Goal: Book appointment/travel/reservation

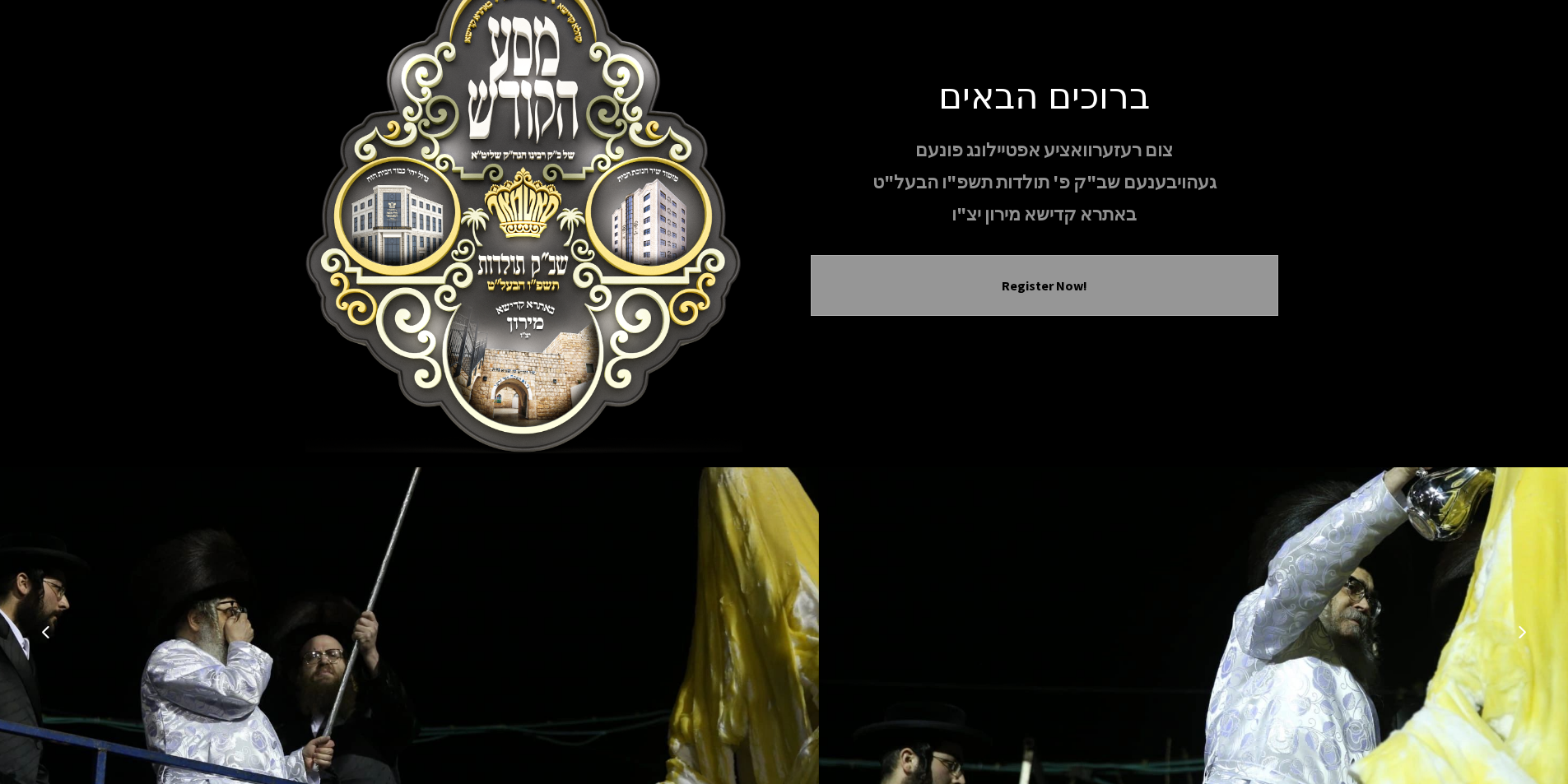
scroll to position [135, 0]
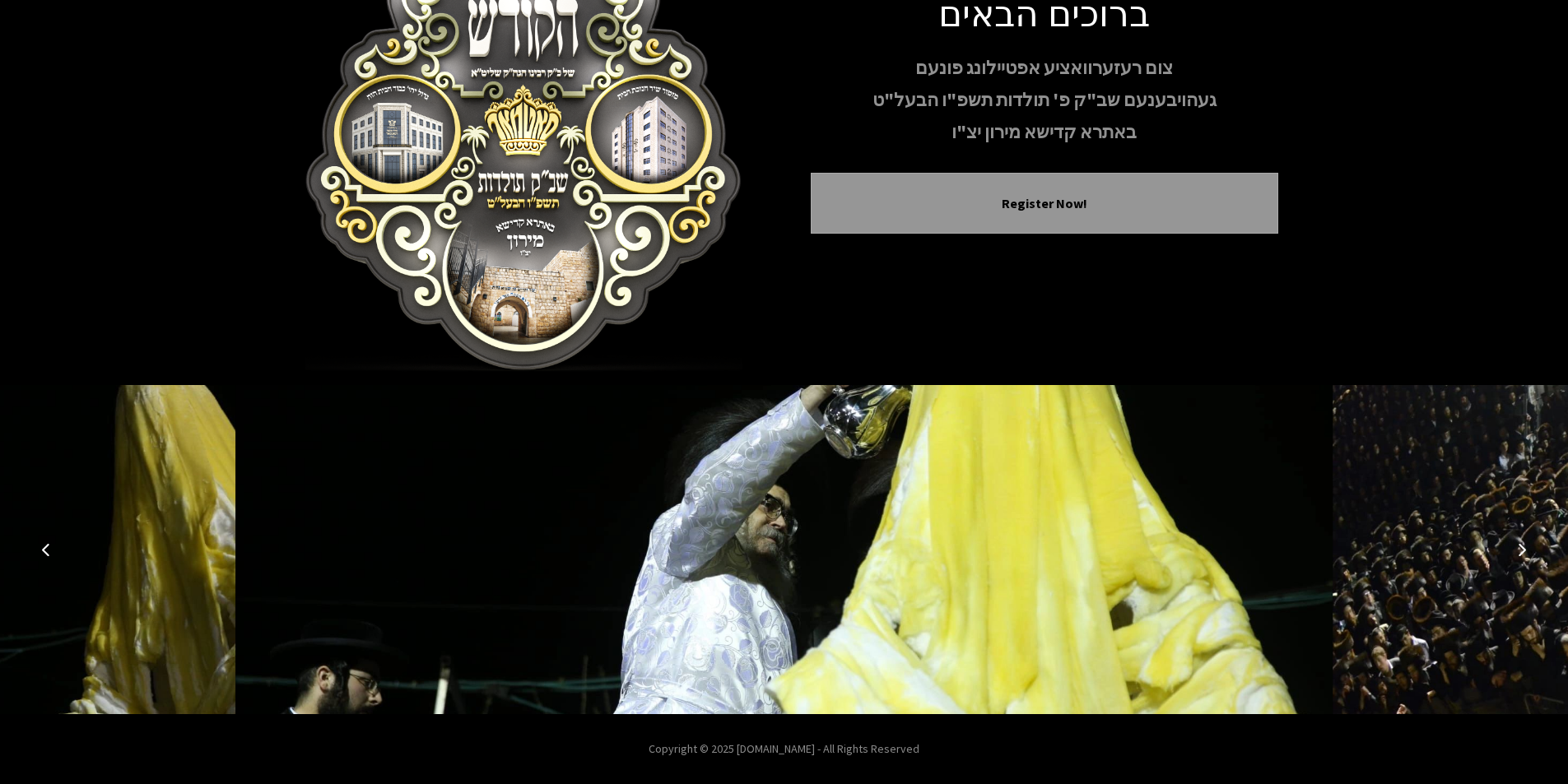
click at [904, 553] on img at bounding box center [784, 549] width 1097 height 329
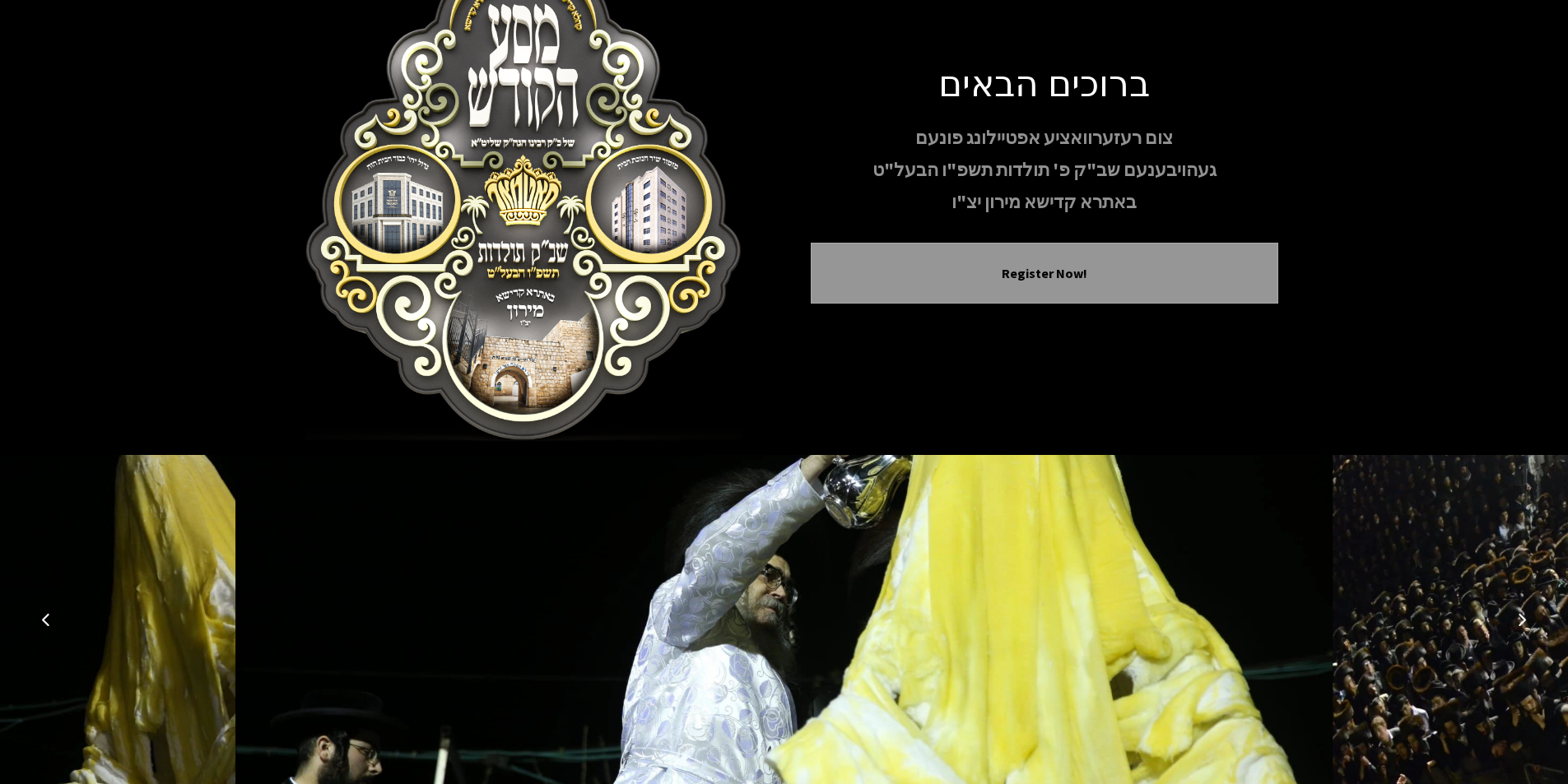
scroll to position [0, 0]
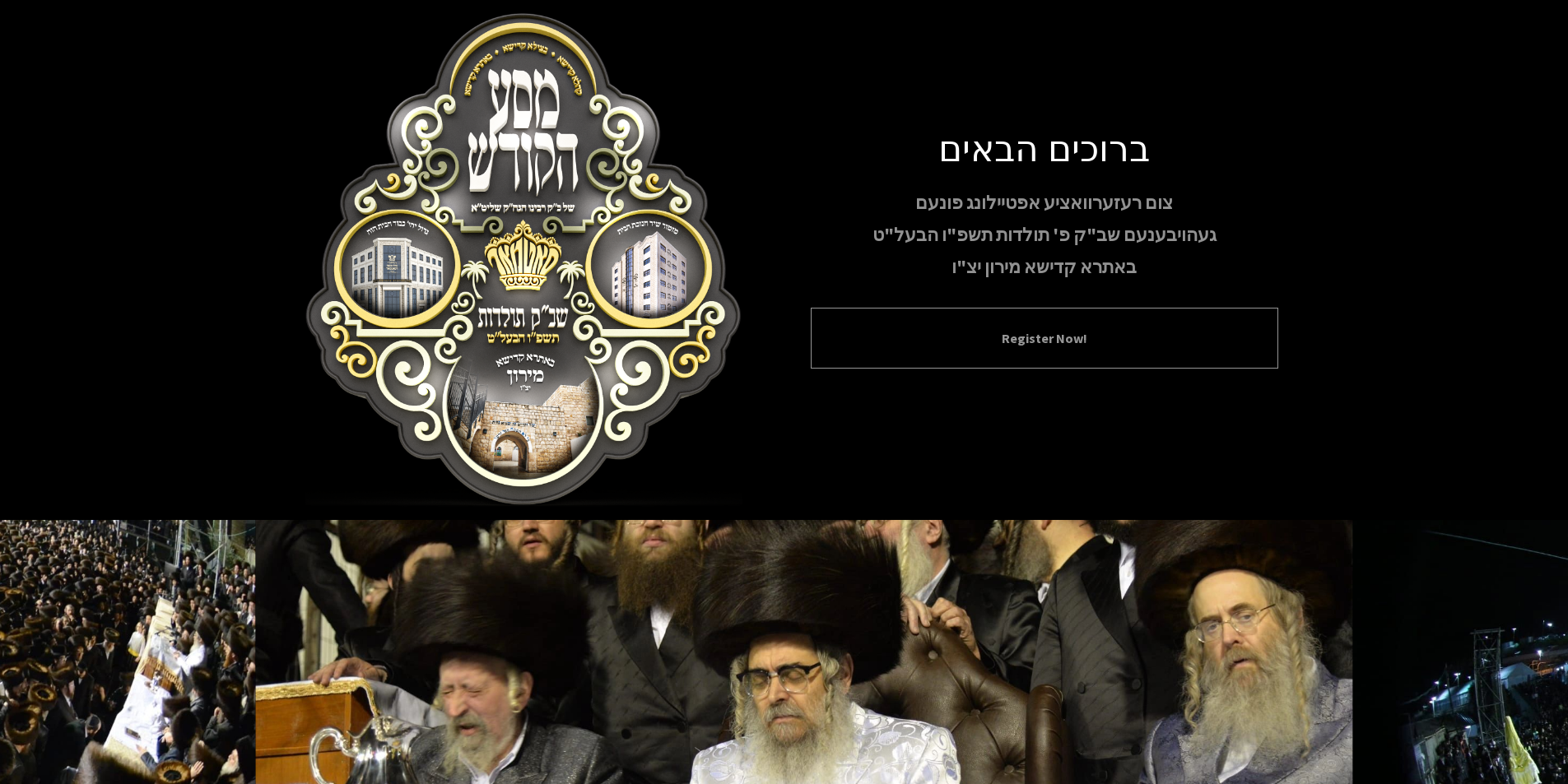
click at [941, 334] on button "Register Now!" at bounding box center [1044, 338] width 426 height 20
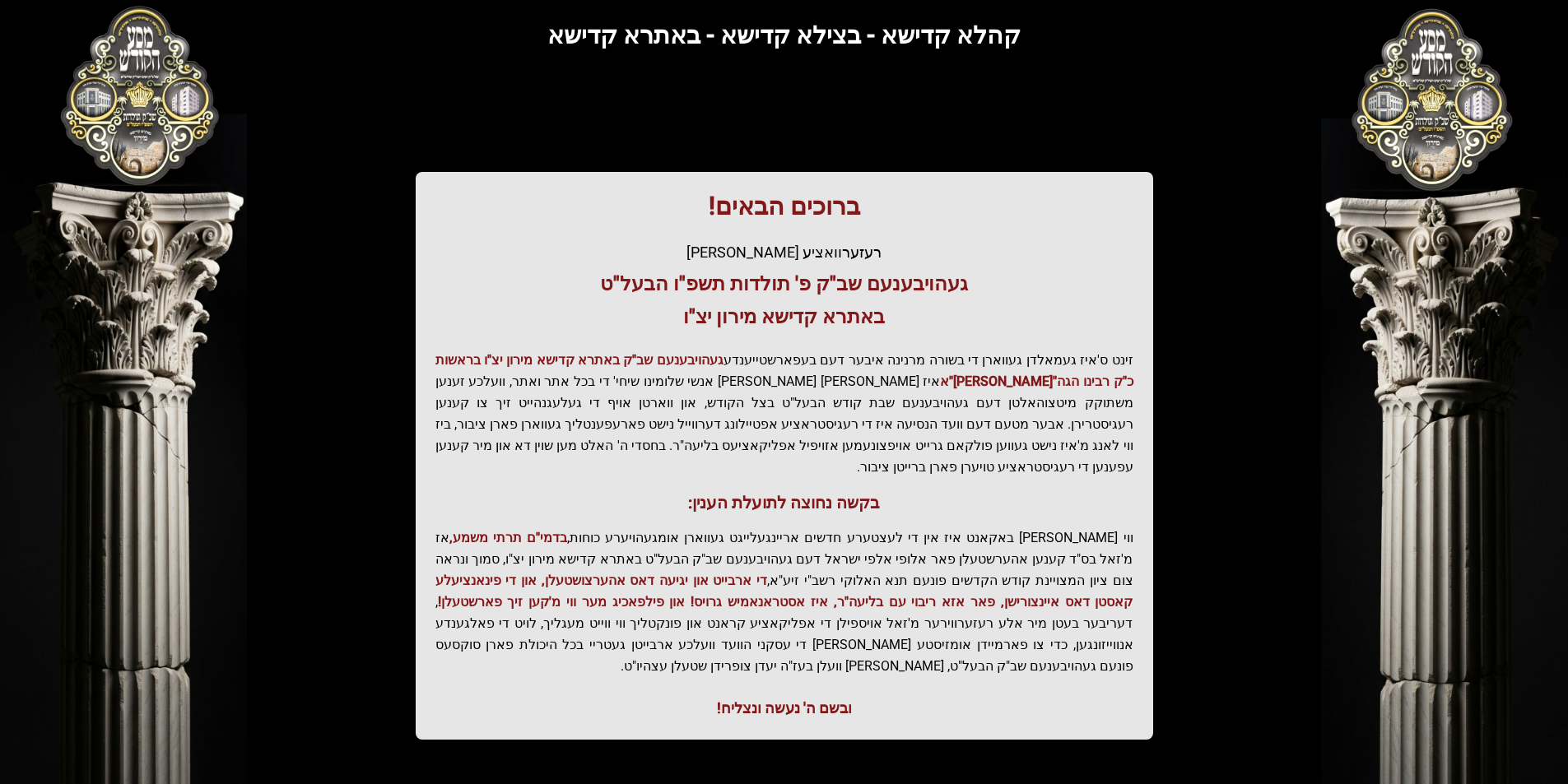
scroll to position [168, 0]
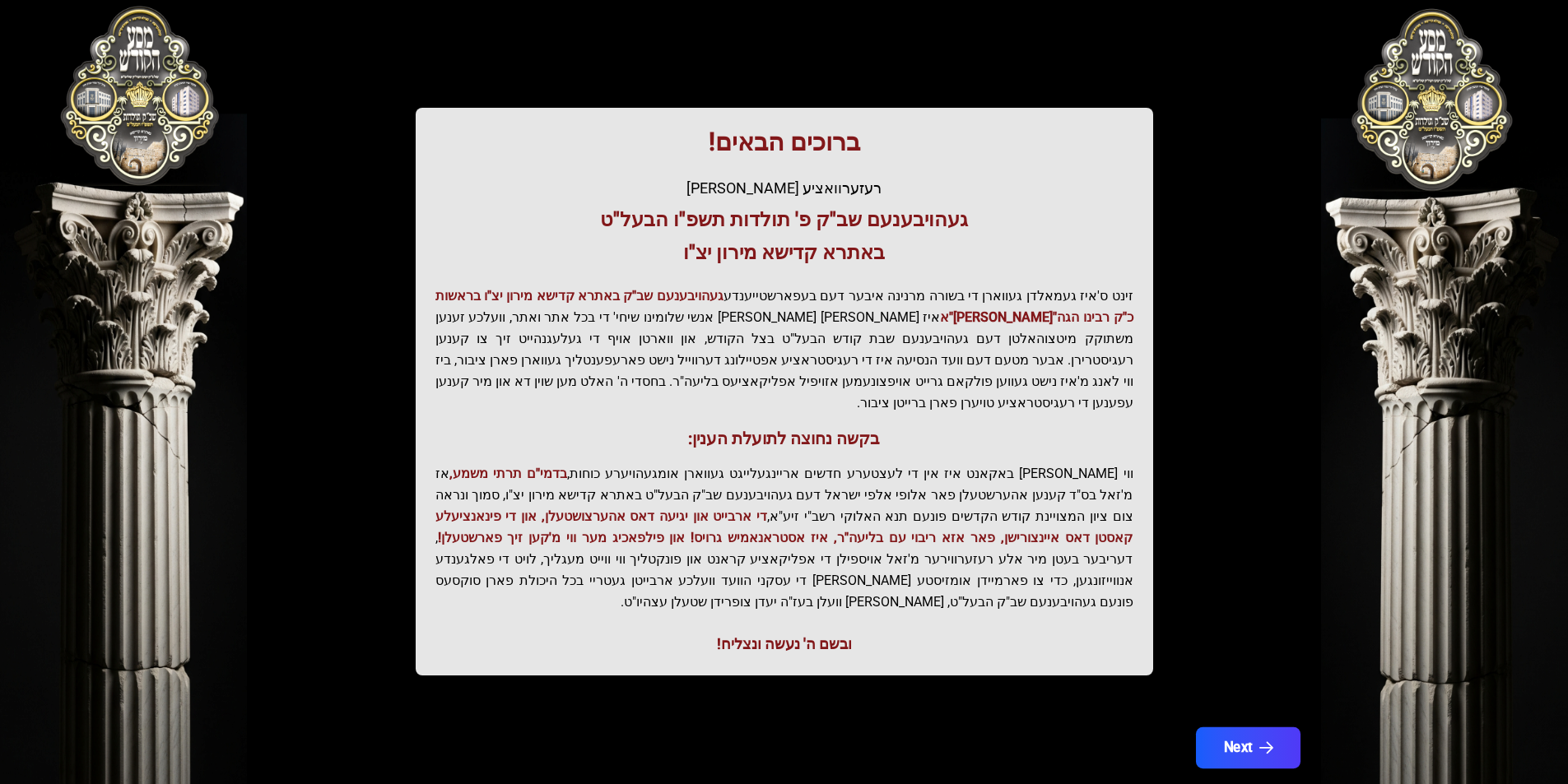
click at [1225, 727] on button "Next" at bounding box center [1246, 747] width 104 height 41
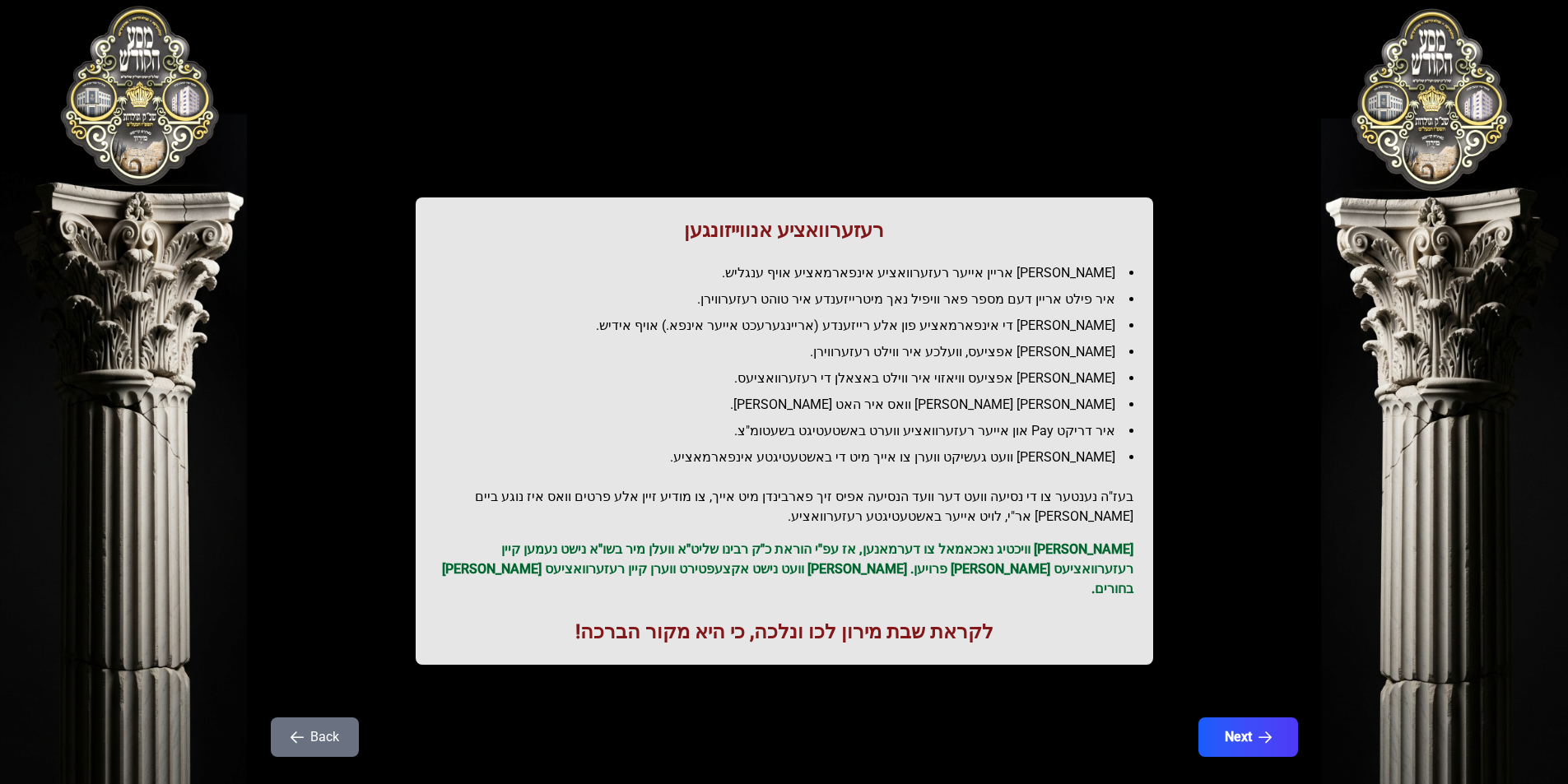
scroll to position [12, 0]
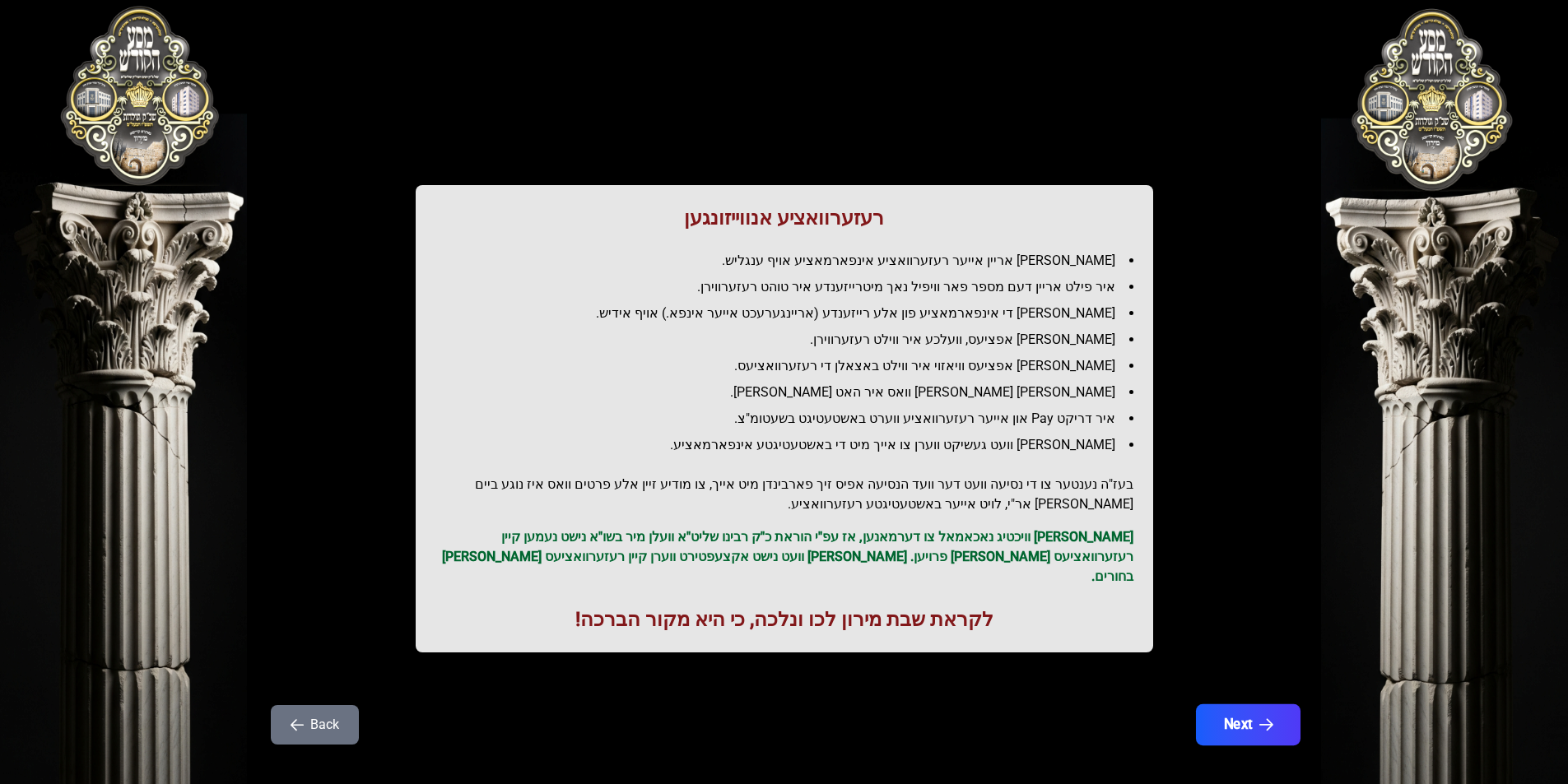
click at [1226, 704] on button "Next" at bounding box center [1246, 724] width 104 height 41
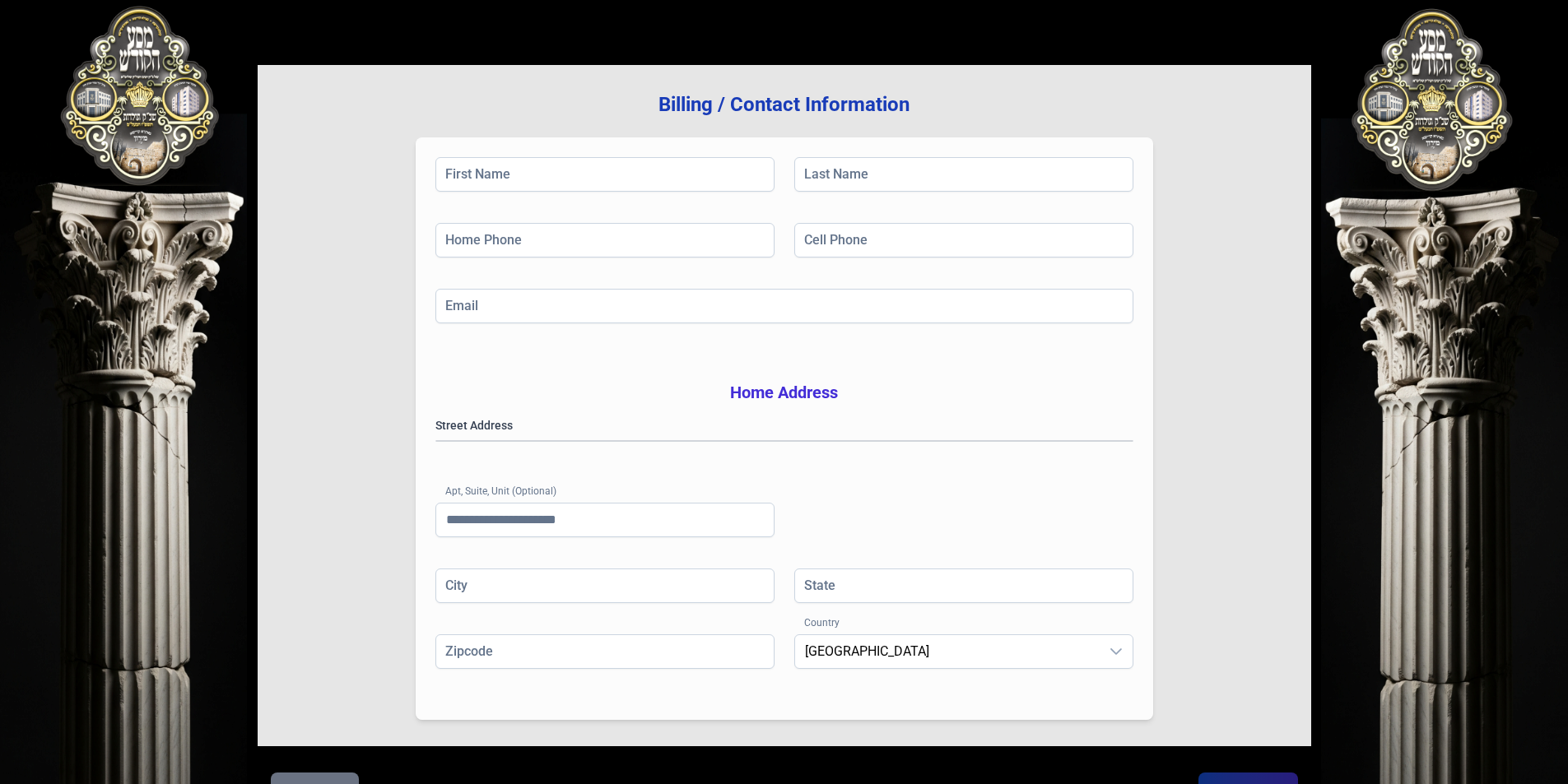
scroll to position [0, 0]
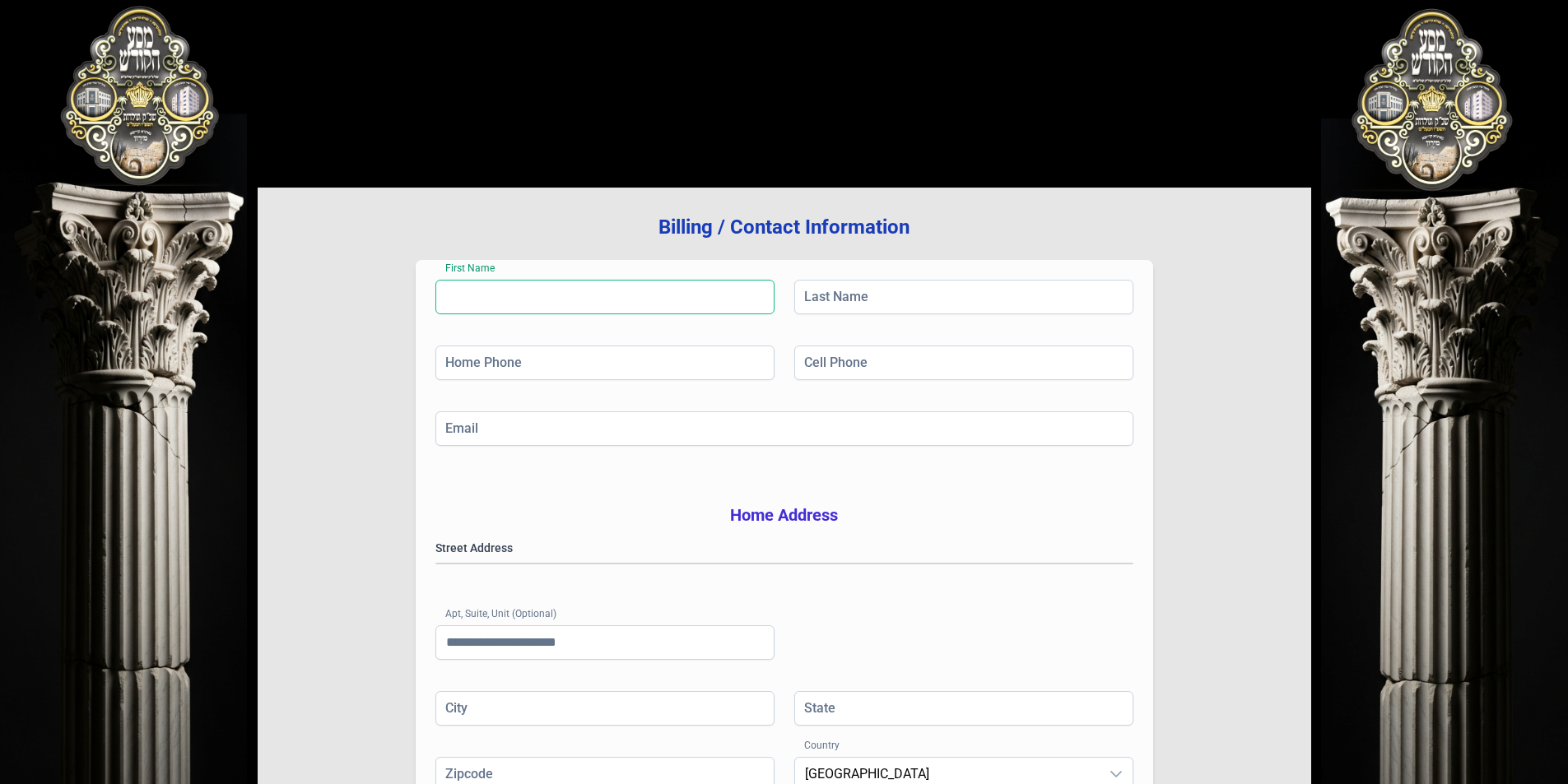
click at [692, 279] on input "First Name" at bounding box center [605, 296] width 339 height 34
click at [844, 290] on input "Last Name" at bounding box center [963, 296] width 339 height 34
click at [876, 359] on input "Cell Phone" at bounding box center [963, 362] width 339 height 34
click at [720, 371] on input "Home Phone" at bounding box center [605, 362] width 339 height 34
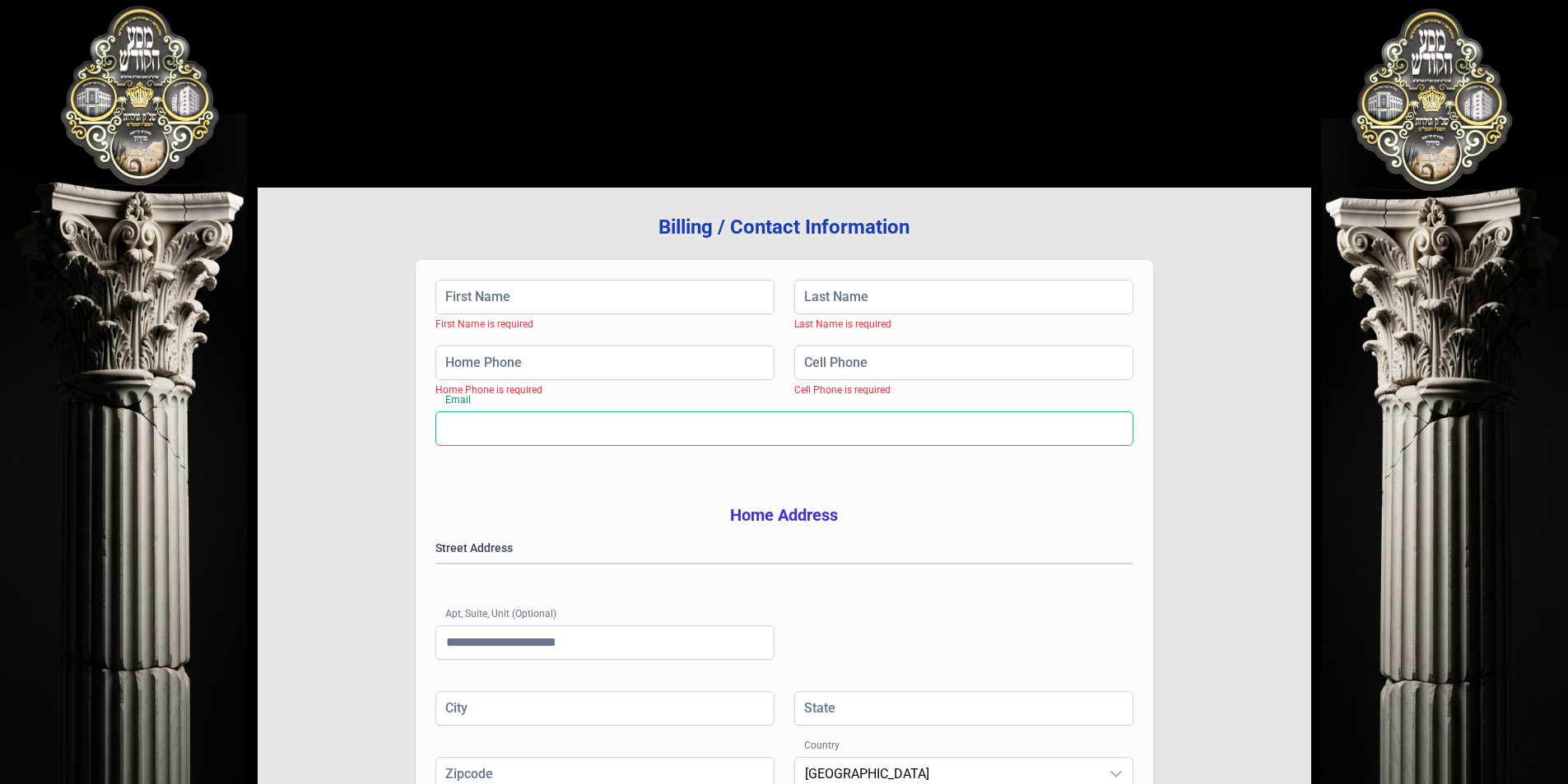
click at [720, 420] on input "Email" at bounding box center [784, 427] width 698 height 34
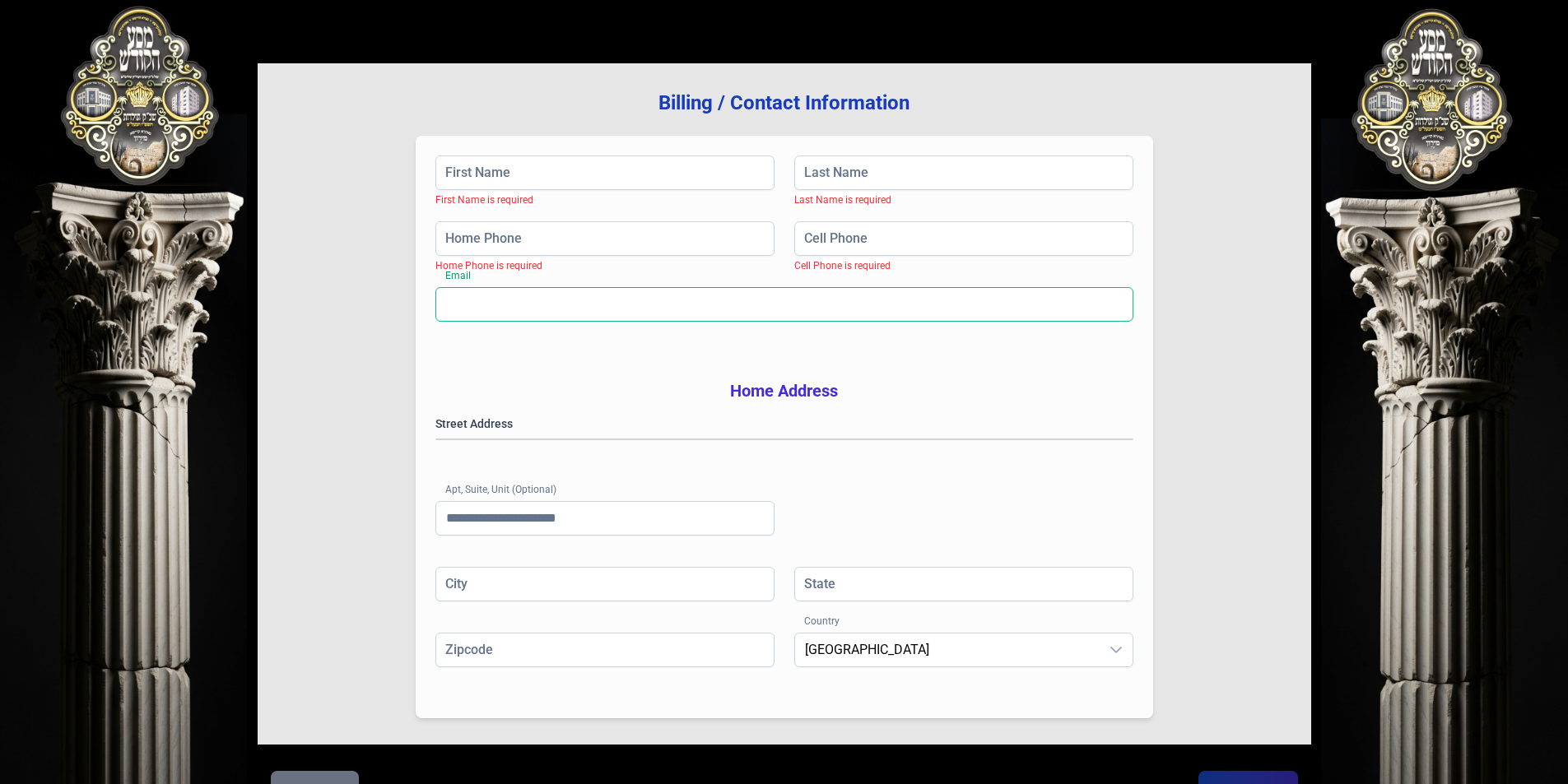
scroll to position [235, 0]
